Goal: Task Accomplishment & Management: Complete application form

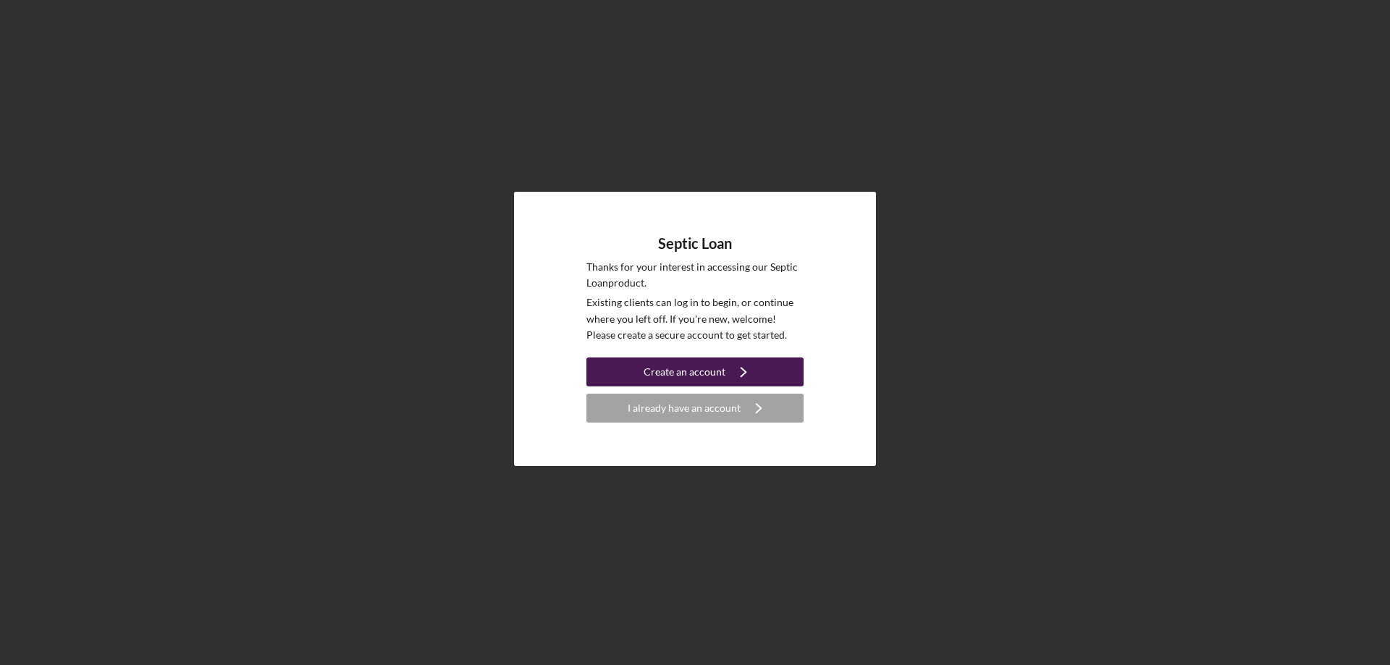
click at [748, 370] on icon "Icon/Navigate" at bounding box center [743, 372] width 36 height 36
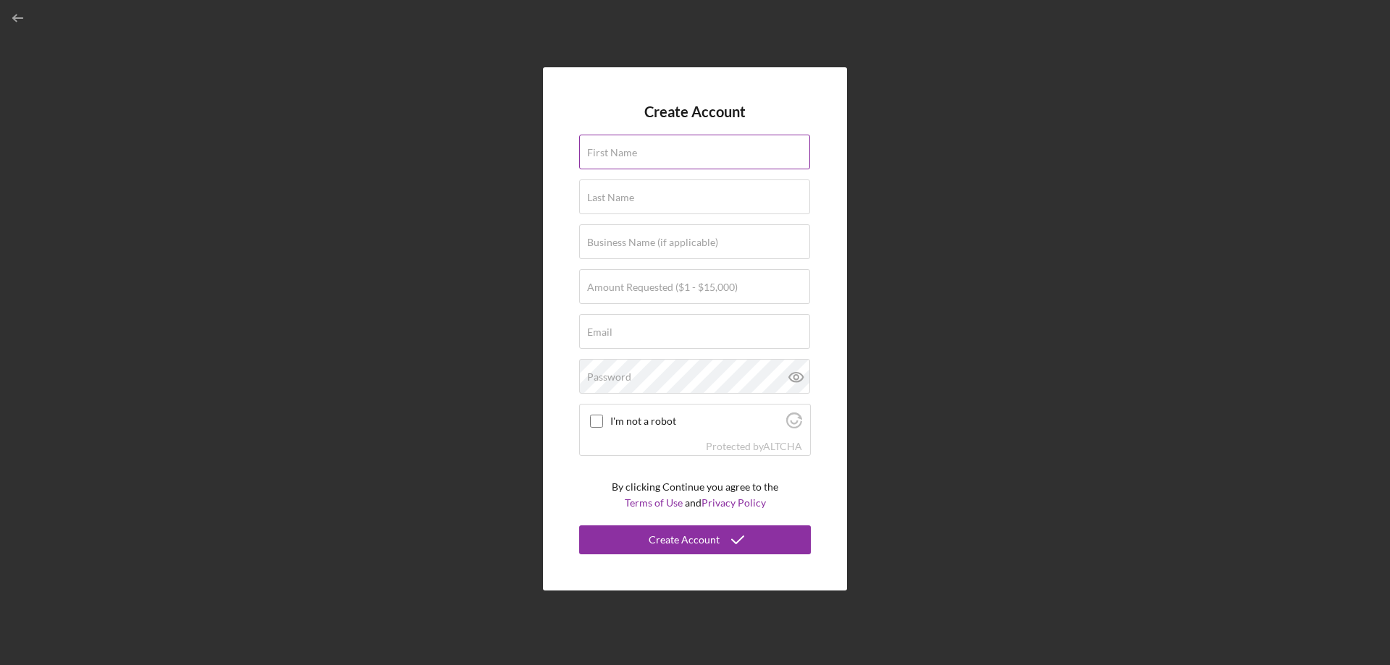
click at [654, 159] on input "First Name" at bounding box center [694, 152] width 231 height 35
type input "[PERSON_NAME]"
type input "[EMAIL_ADDRESS][DOMAIN_NAME]"
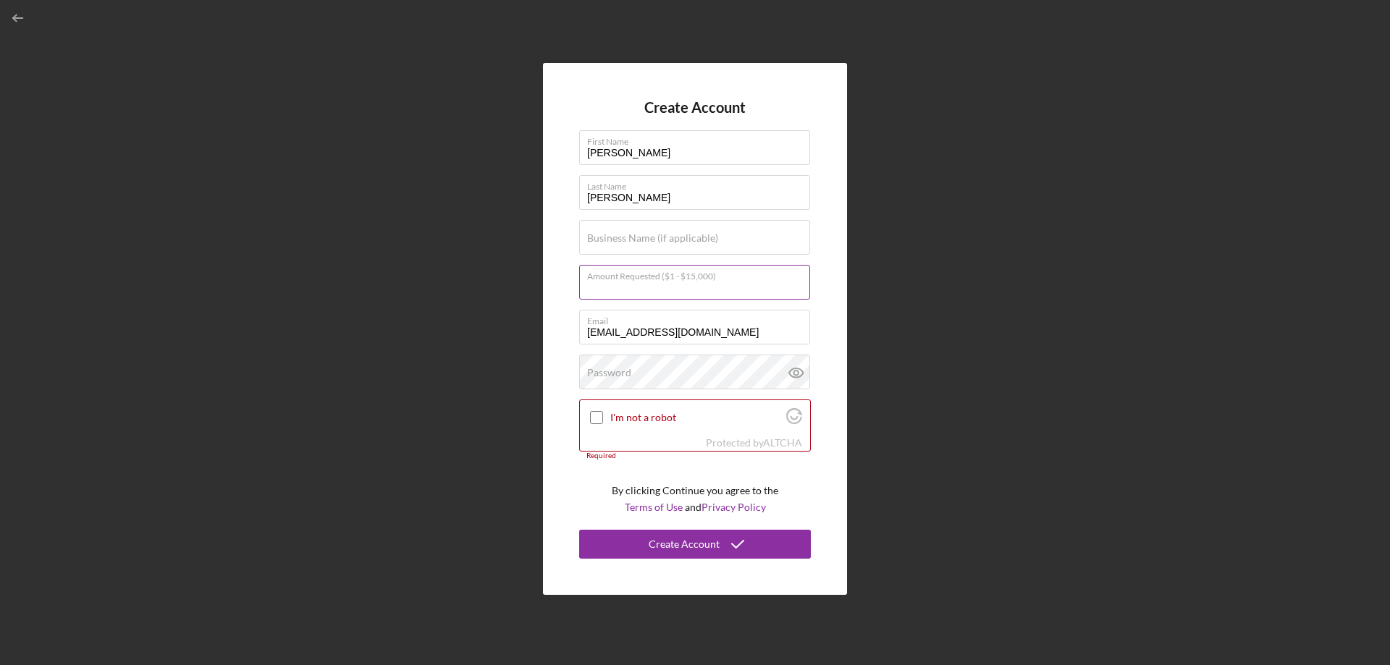
click at [680, 271] on div "Amount Requested ($1 - $15,000)" at bounding box center [695, 283] width 232 height 36
type input "$15,000"
click at [593, 422] on input "I'm not a robot" at bounding box center [596, 417] width 13 height 13
checkbox input "true"
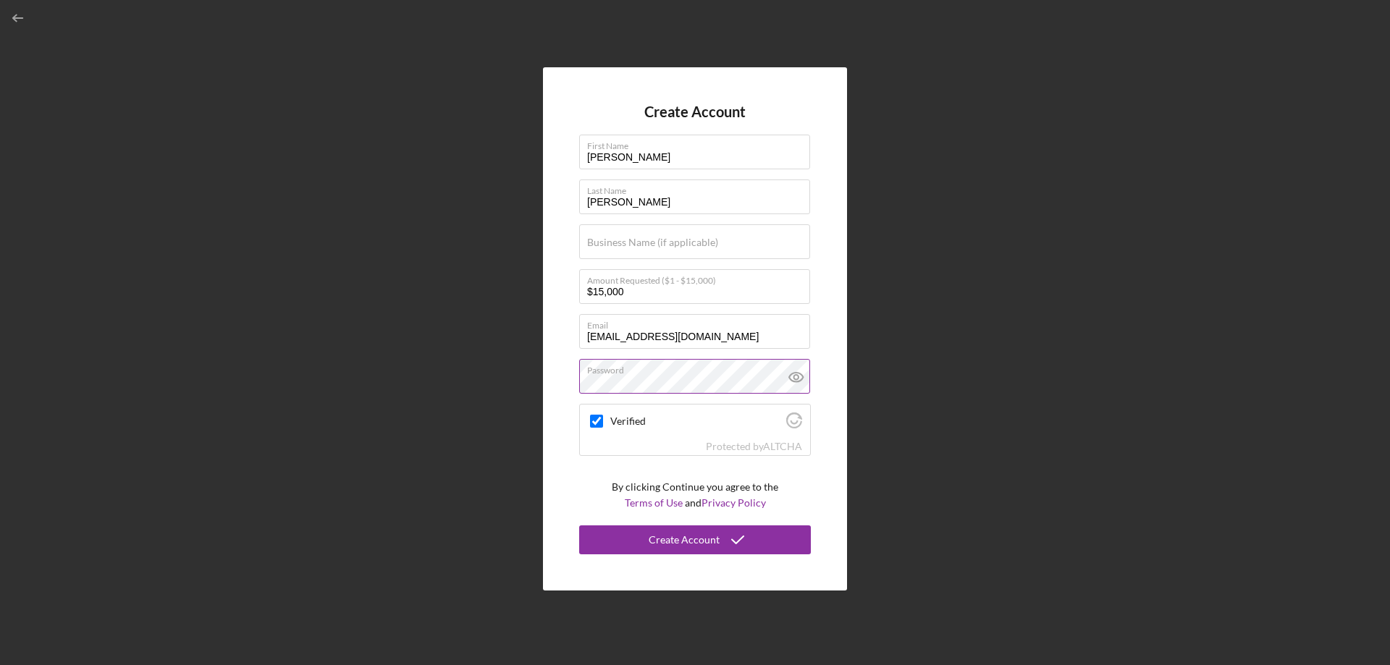
click at [799, 368] on icon at bounding box center [796, 377] width 36 height 36
click at [740, 545] on icon "submit" at bounding box center [737, 540] width 36 height 36
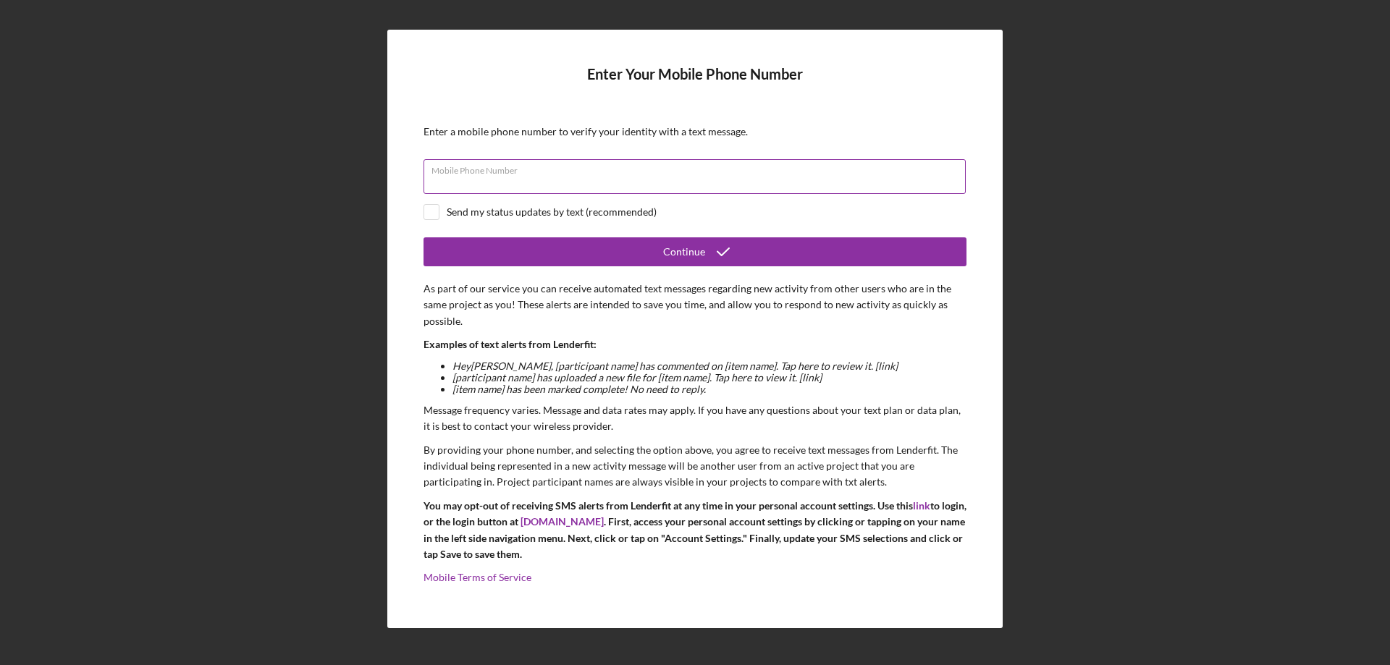
click at [604, 174] on div "Mobile Phone Number" at bounding box center [694, 177] width 543 height 36
type input "[PHONE_NUMBER]"
click at [431, 216] on input "checkbox" at bounding box center [431, 212] width 14 height 14
checkbox input "true"
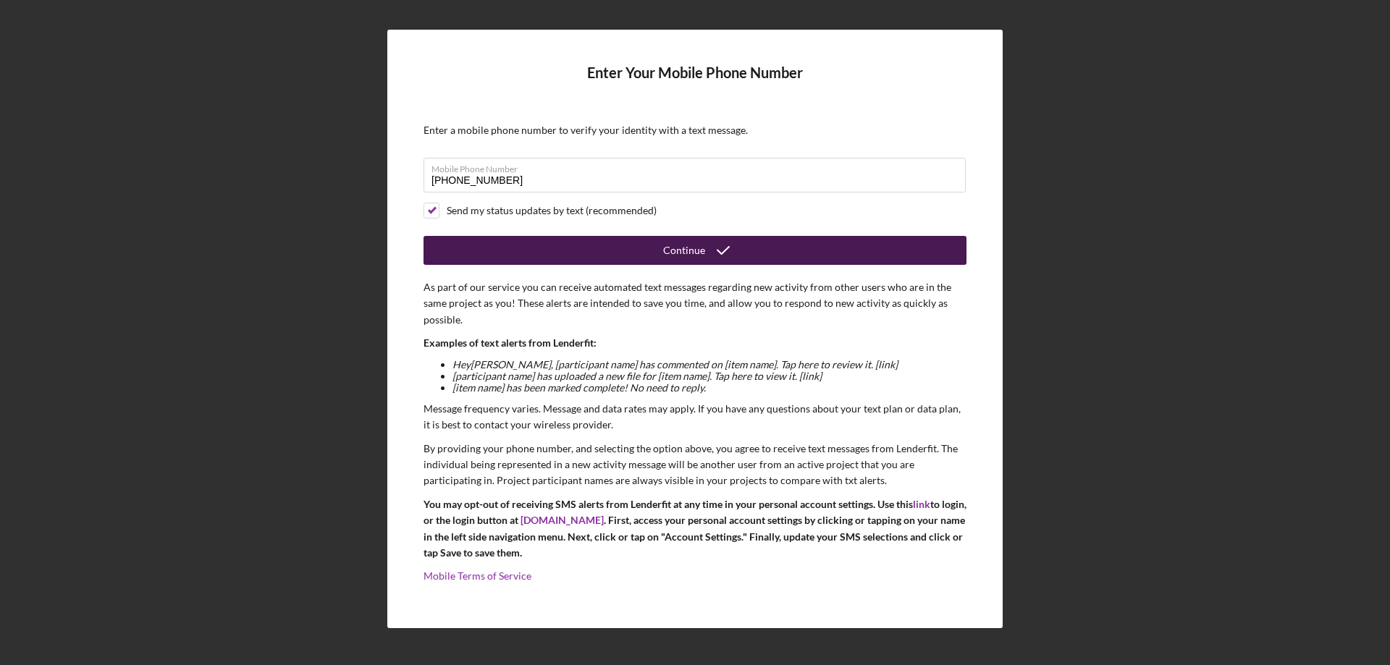
click at [697, 242] on div "Continue" at bounding box center [684, 250] width 42 height 29
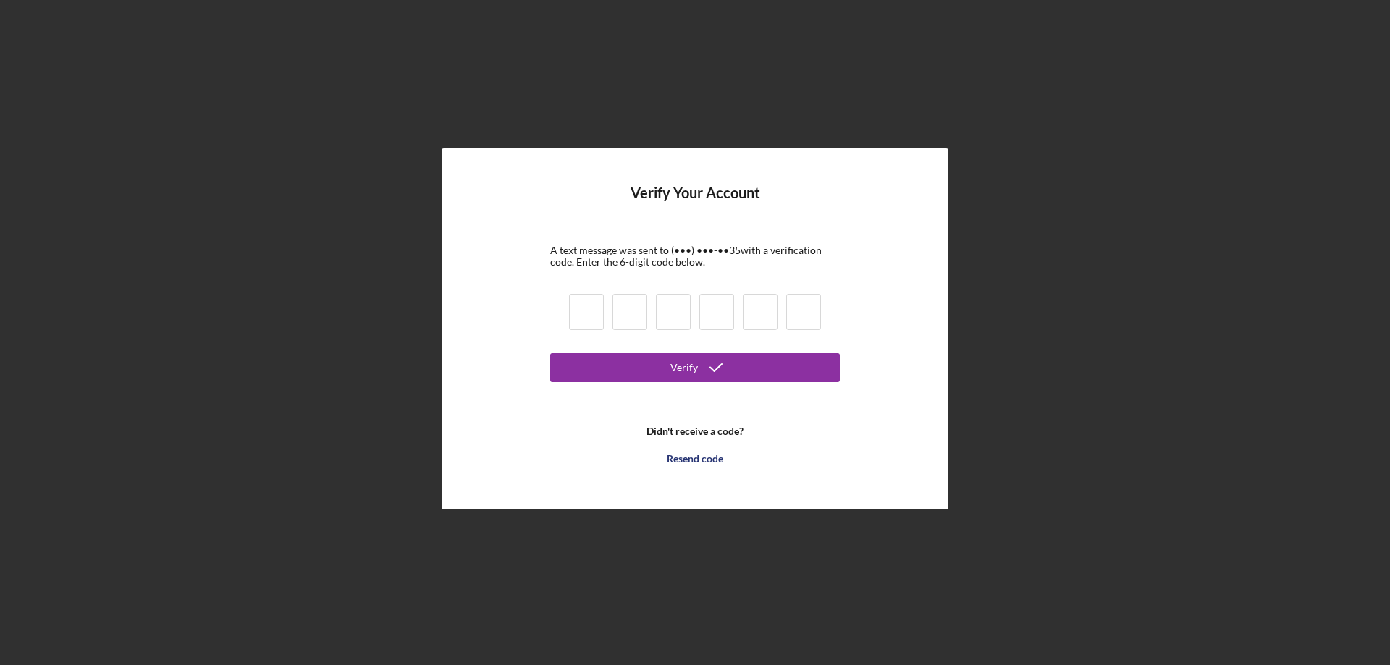
click at [573, 311] on input at bounding box center [586, 312] width 35 height 36
type input "0"
type input "1"
type input "6"
type input "7"
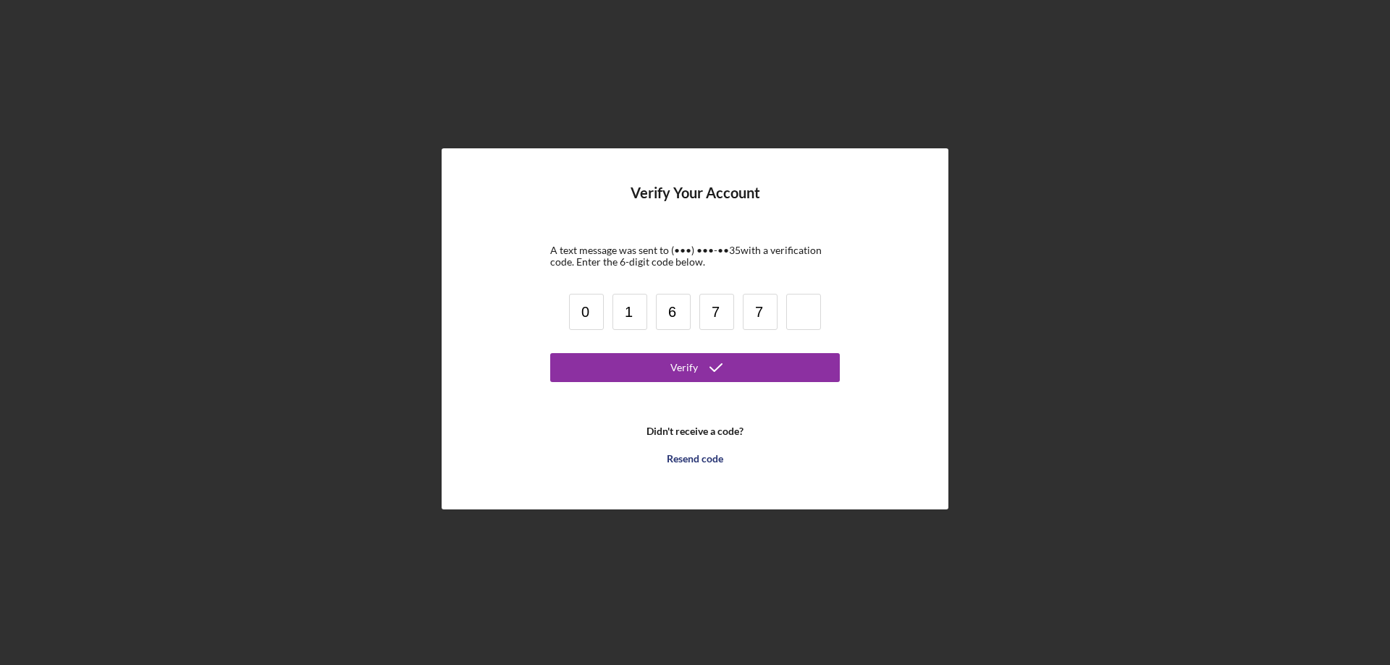
type input "7"
type input "9"
click at [648, 376] on button "Verify" at bounding box center [695, 367] width 290 height 29
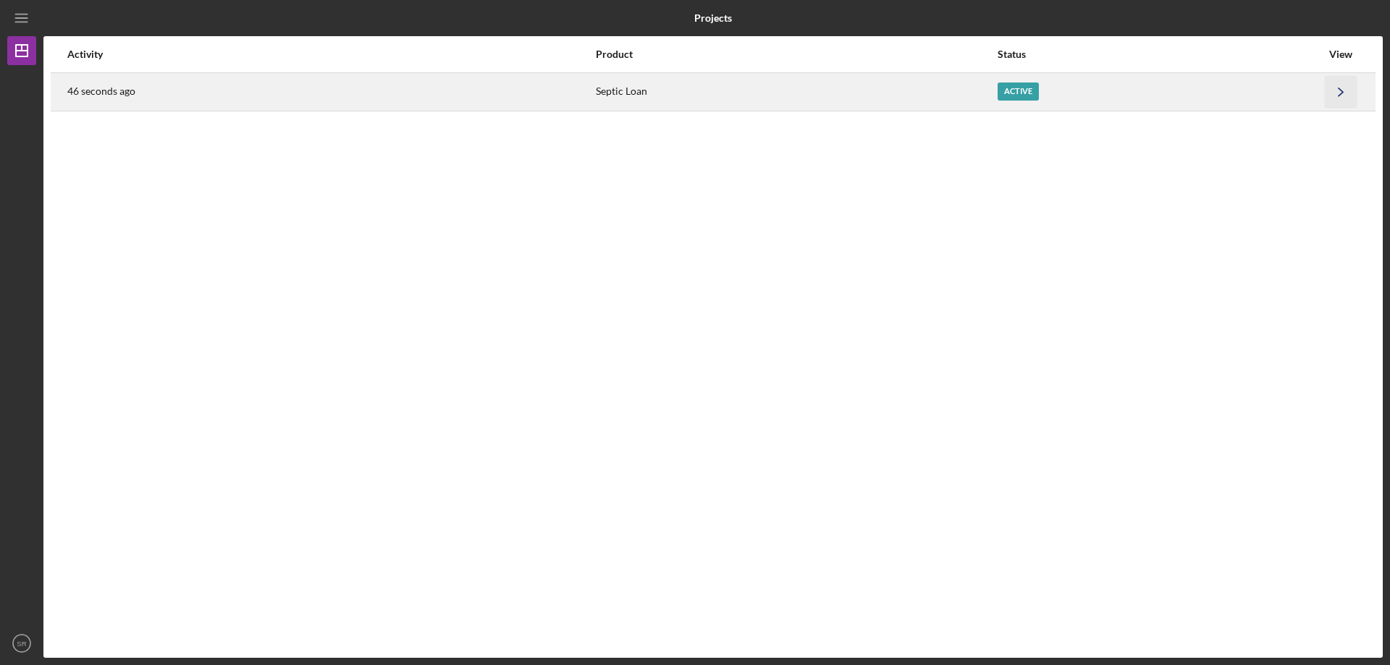
click at [1332, 93] on icon "Icon/Navigate" at bounding box center [1341, 91] width 33 height 33
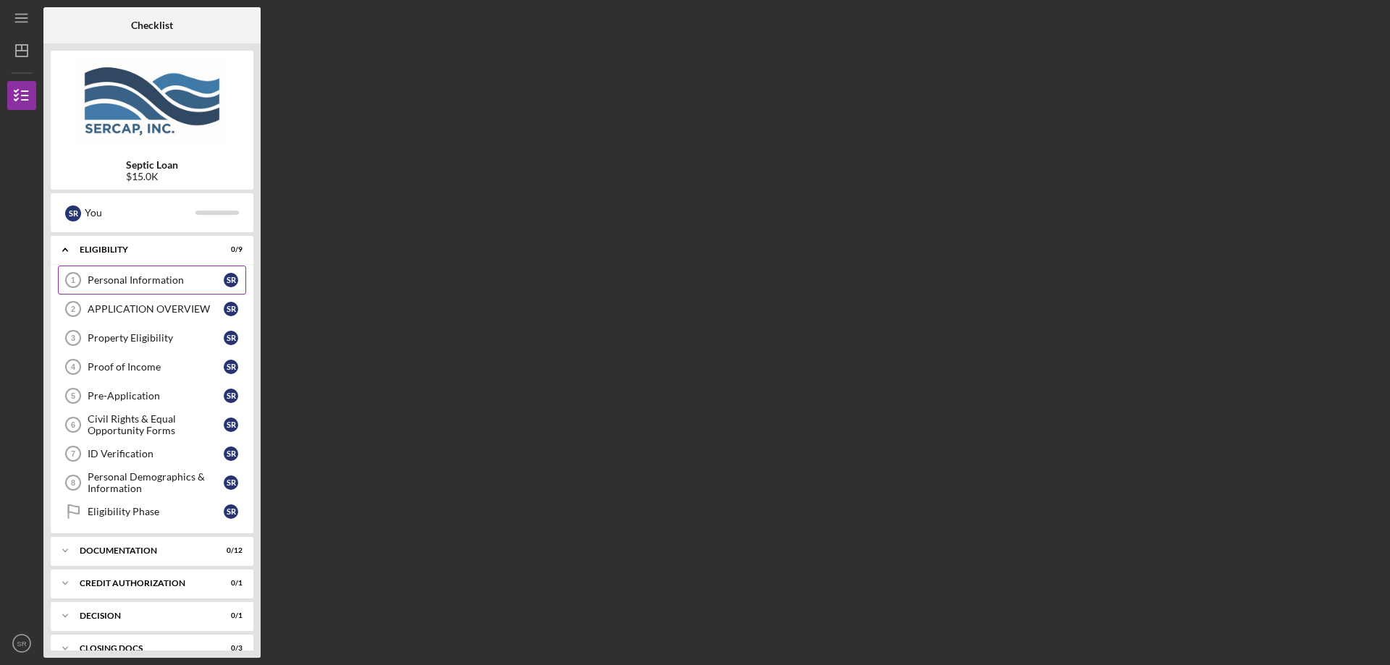
click at [145, 272] on link "Personal Information 1 Personal Information S R" at bounding box center [152, 280] width 188 height 29
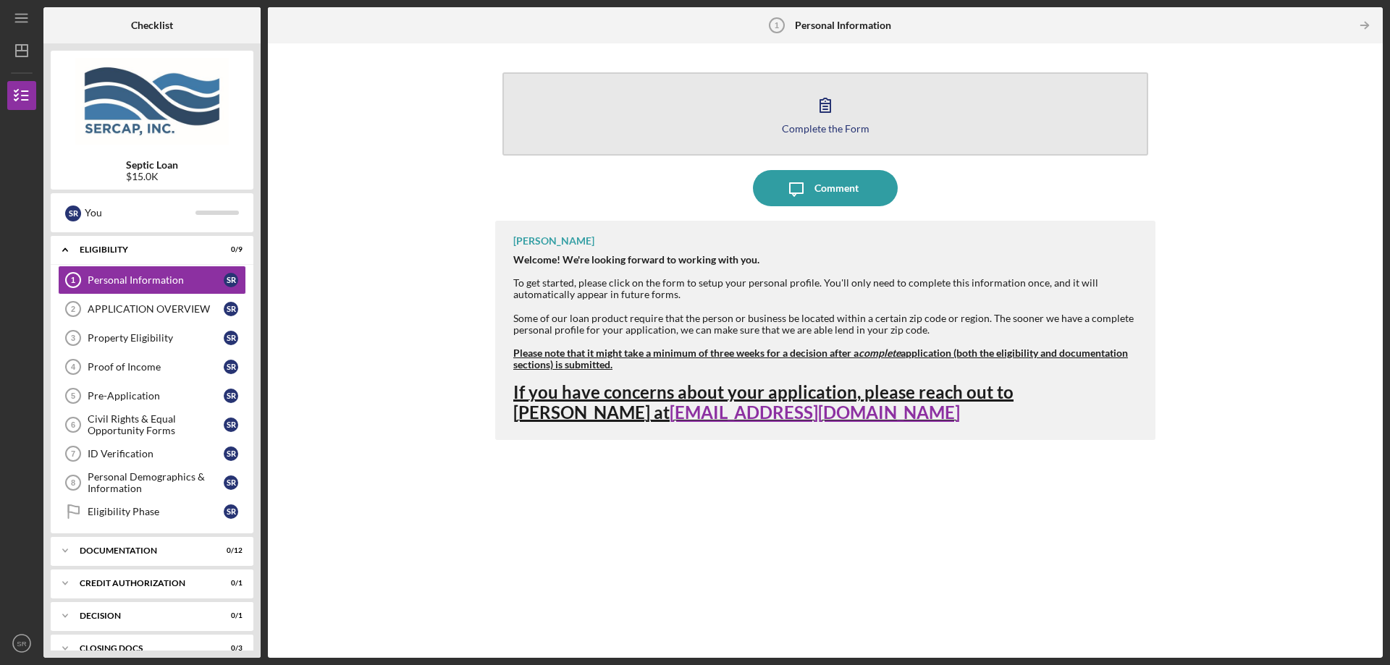
click at [830, 121] on icon "button" at bounding box center [825, 105] width 36 height 36
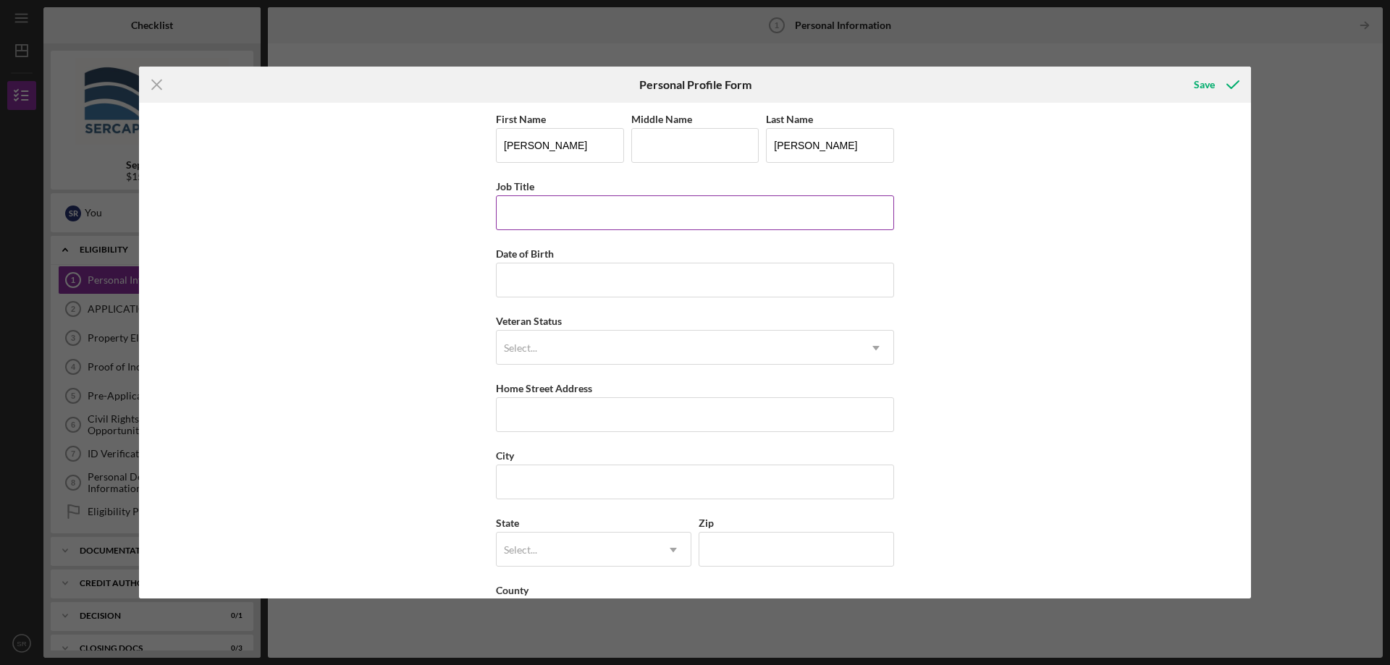
click at [571, 211] on input "Job Title" at bounding box center [695, 212] width 398 height 35
type input "Emergency Dispatcher"
type input "[DATE]"
click at [574, 355] on div "Select..." at bounding box center [678, 348] width 362 height 33
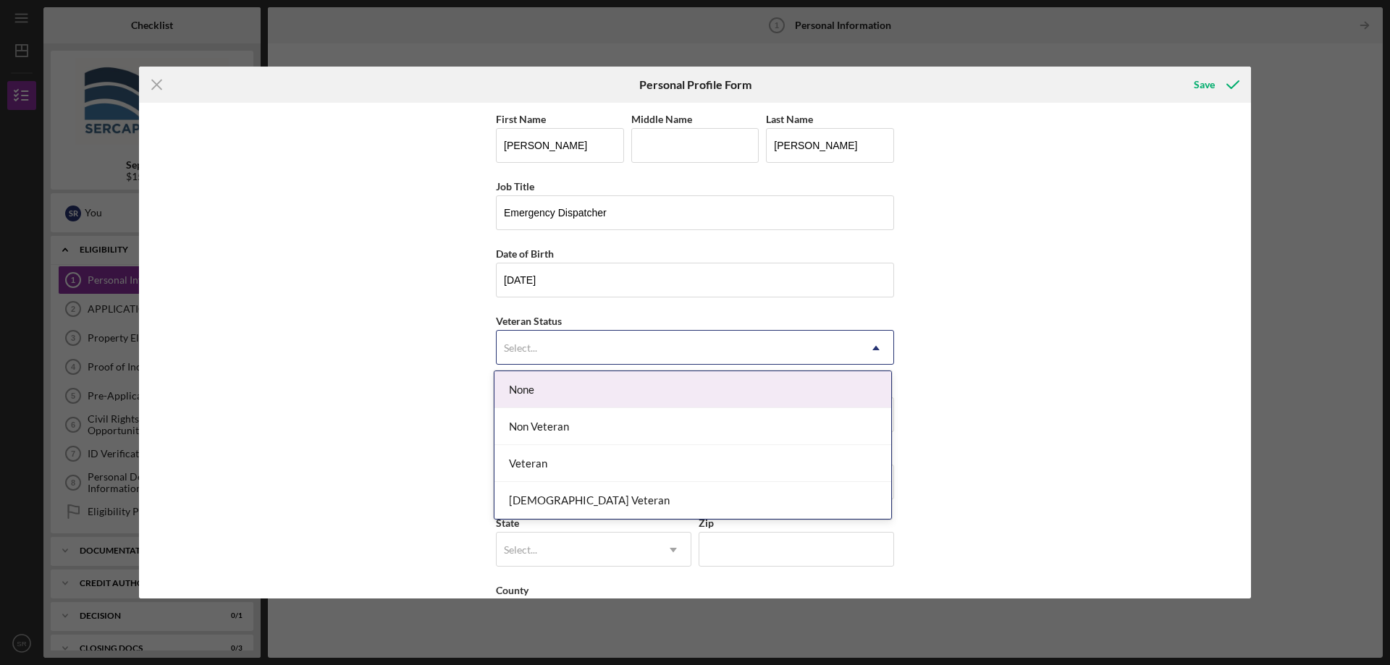
click at [551, 396] on div "None" at bounding box center [692, 389] width 397 height 37
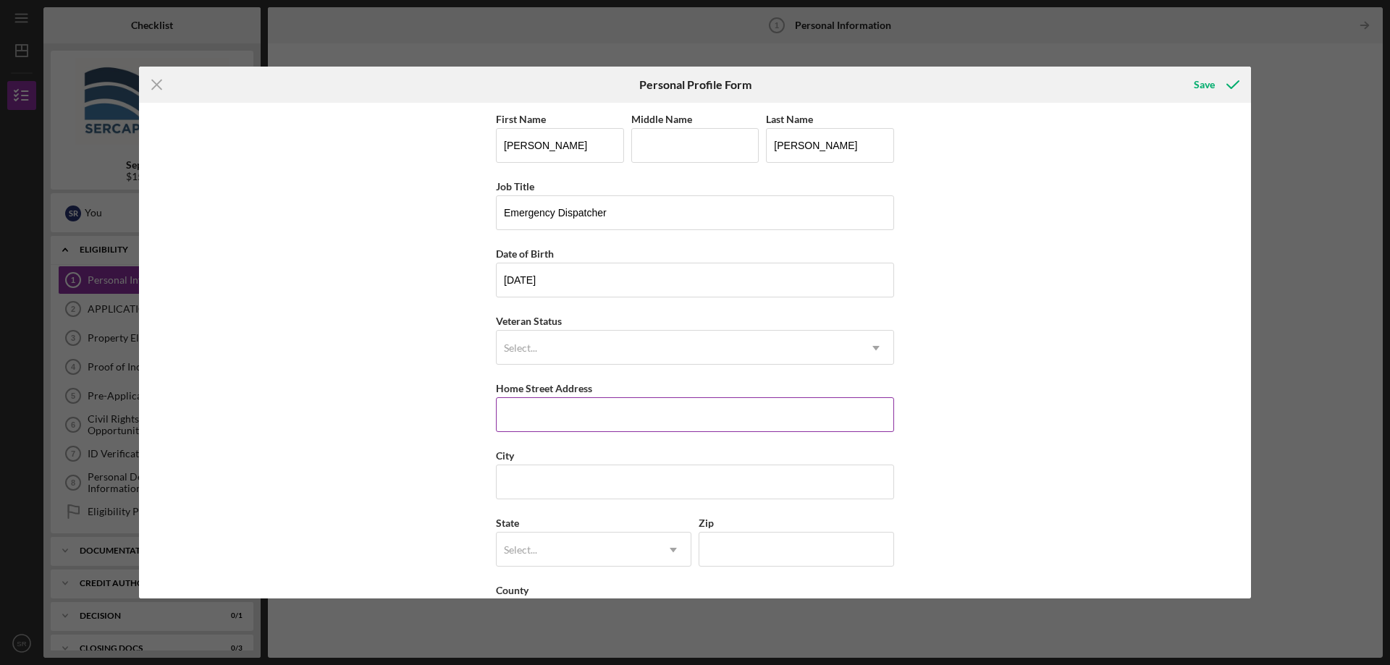
click at [551, 410] on input "Home Street Address" at bounding box center [695, 414] width 398 height 35
type input "28 [PERSON_NAME] Dr."
type input "[PERSON_NAME]"
type input "VT"
type input "05468"
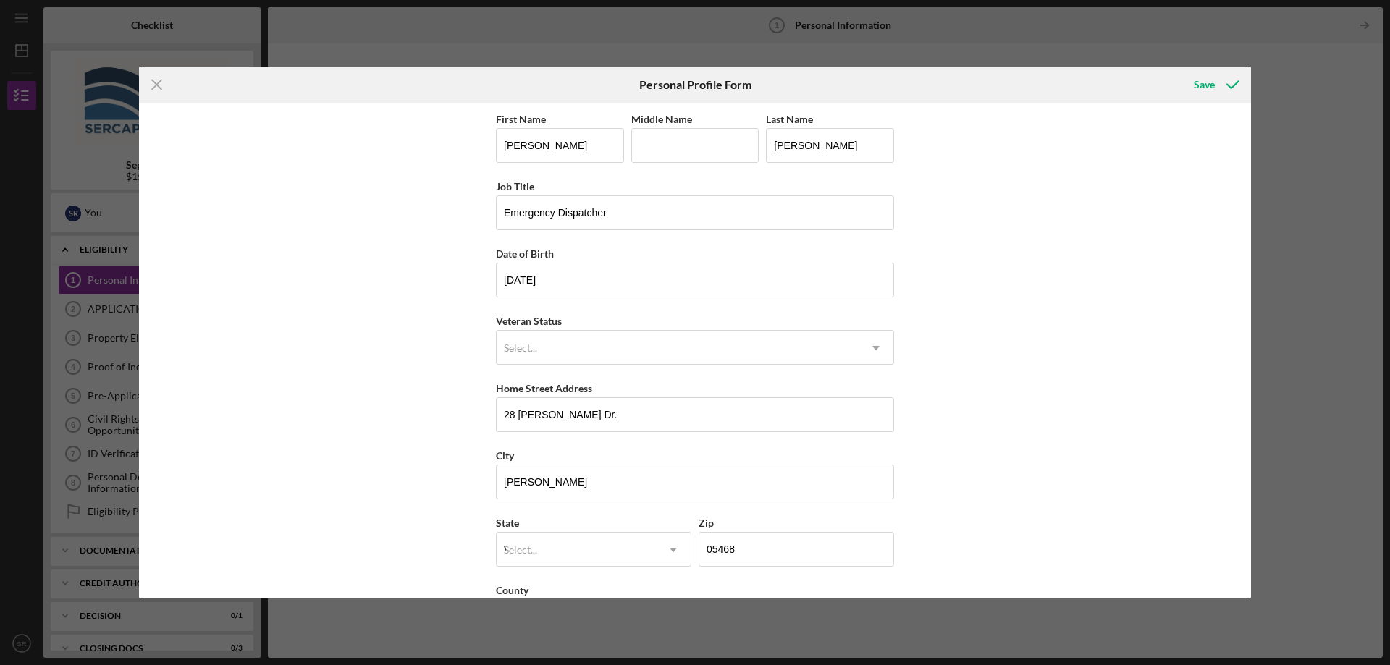
type input "[GEOGRAPHIC_DATA]"
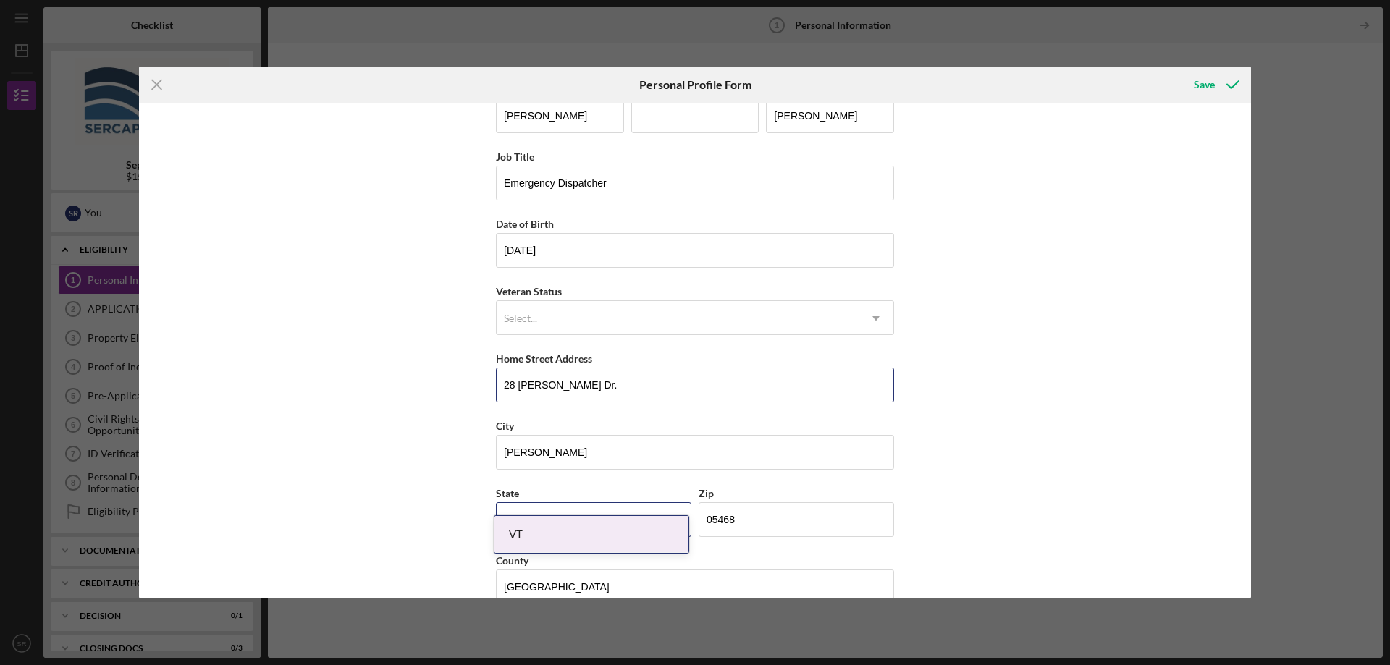
scroll to position [58, 0]
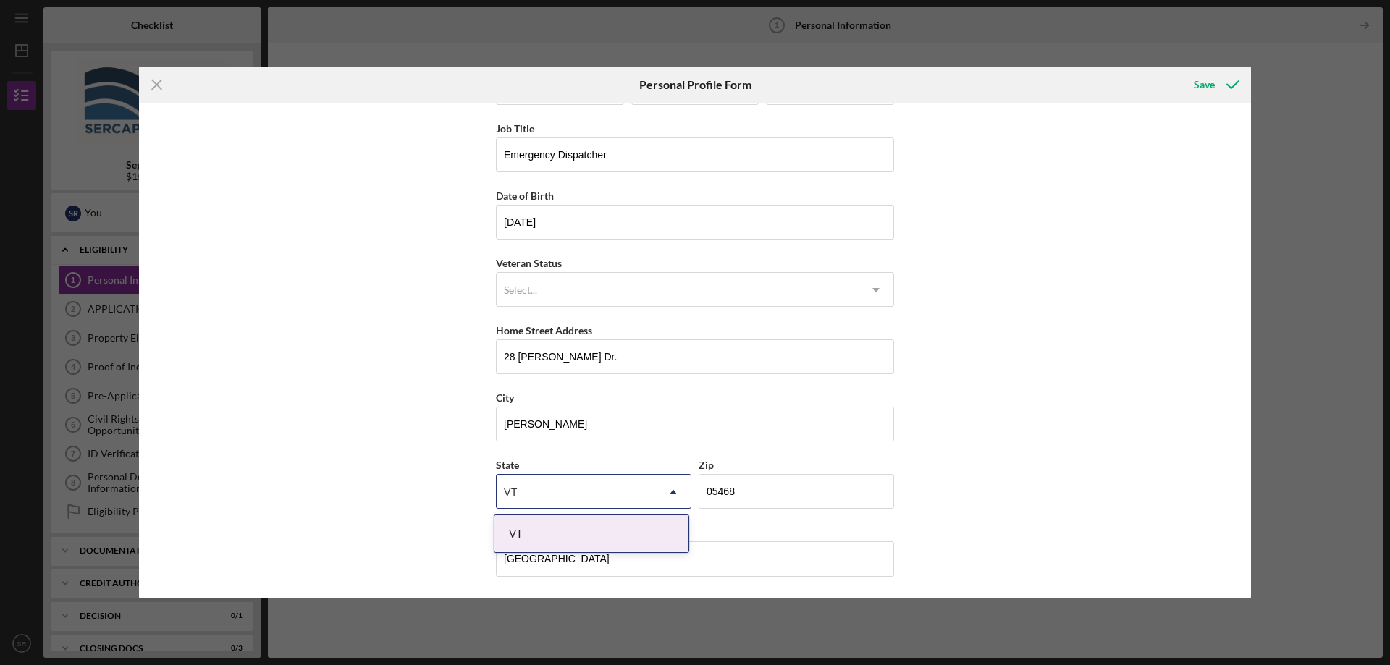
click at [544, 536] on div "VT" at bounding box center [591, 533] width 194 height 37
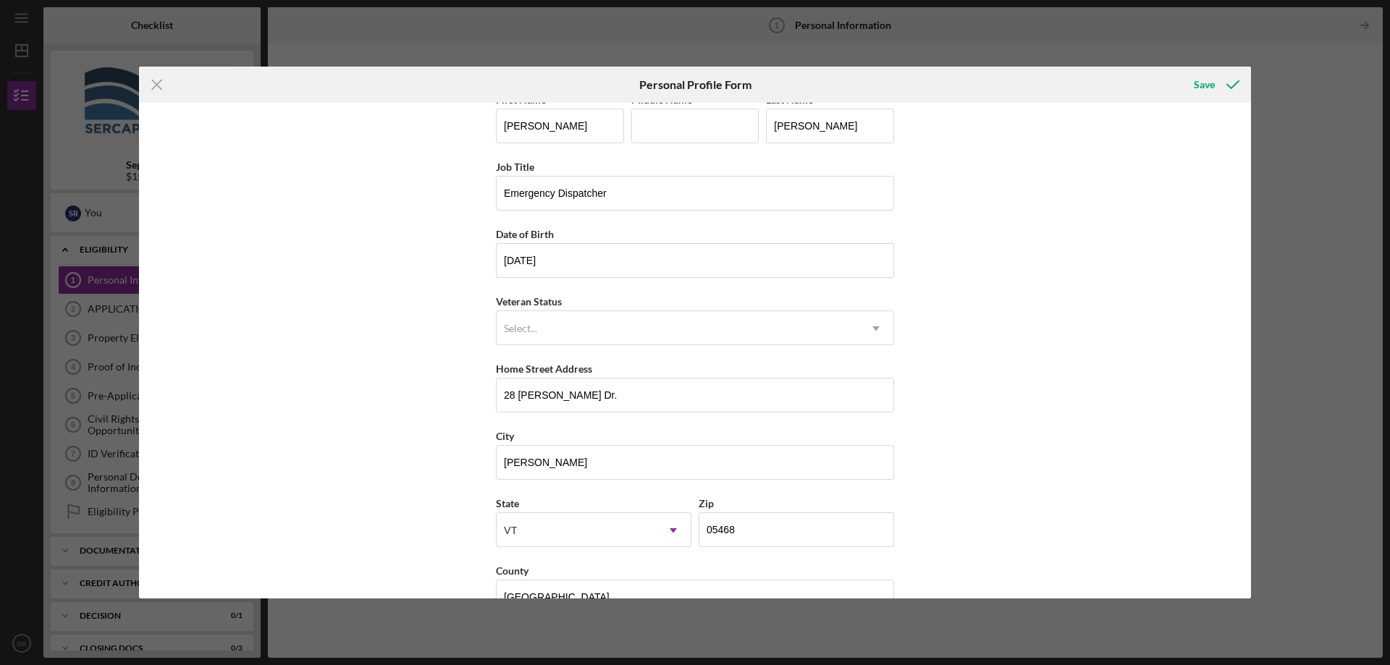
scroll to position [0, 0]
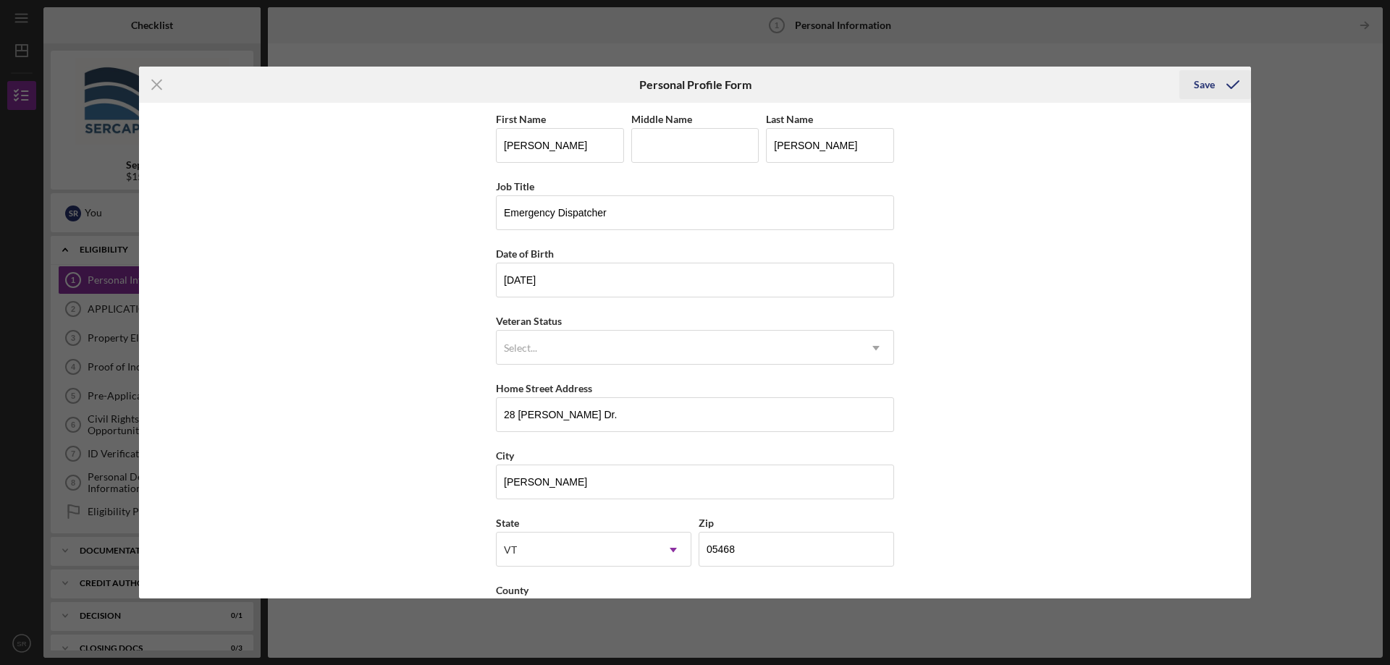
click at [1206, 88] on div "Save" at bounding box center [1204, 84] width 21 height 29
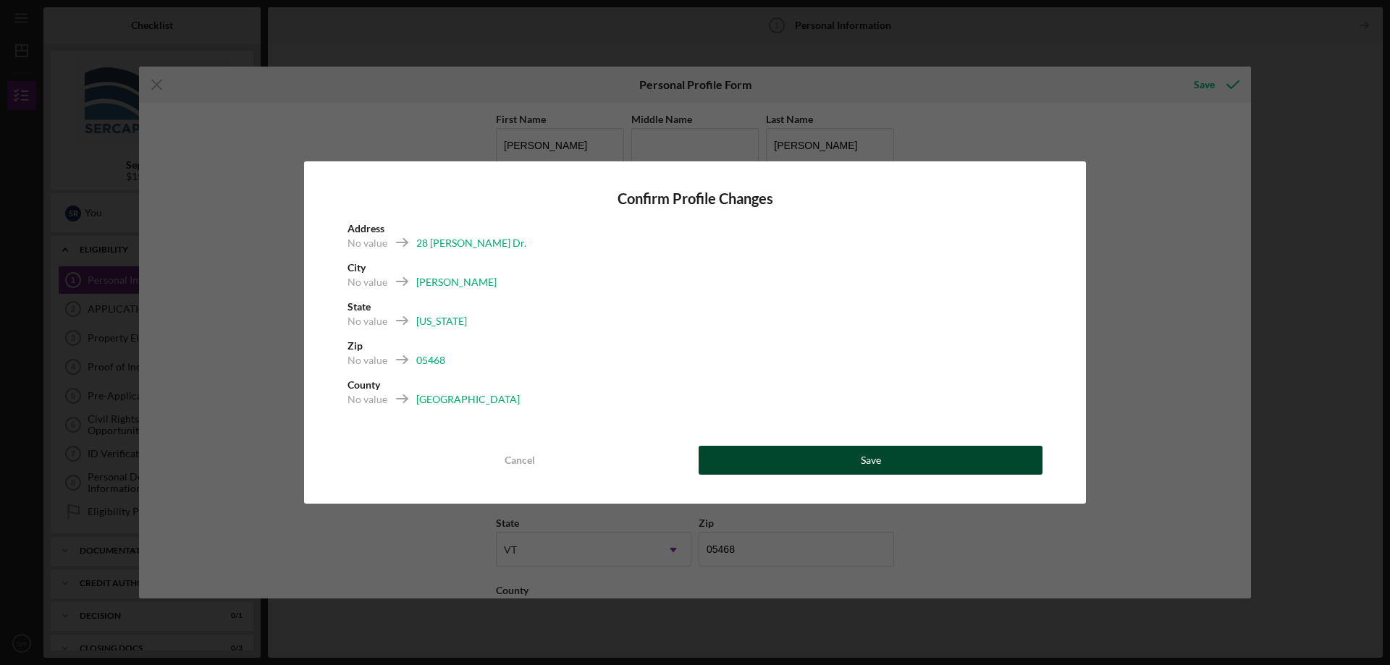
click at [862, 468] on div "Save" at bounding box center [871, 460] width 20 height 29
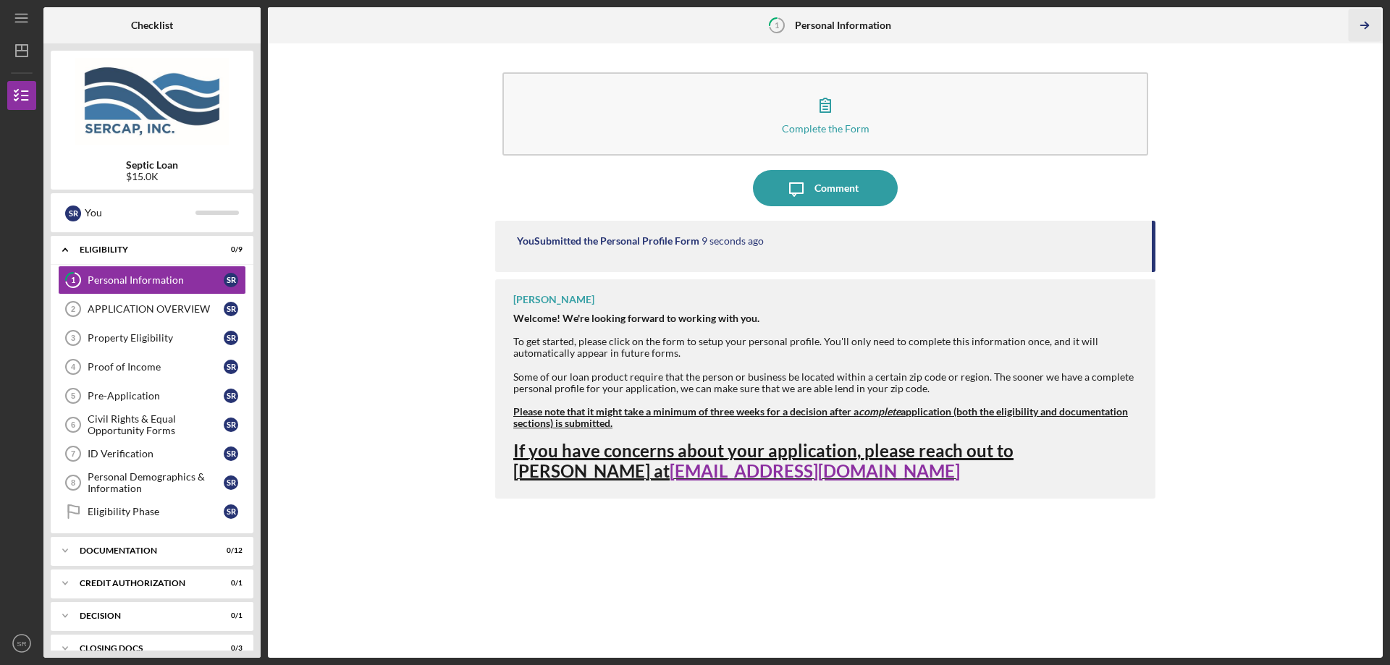
click at [1366, 20] on icon "Icon/Table Pagination Arrow" at bounding box center [1364, 25] width 33 height 33
